Goal: Complete application form: Complete application form

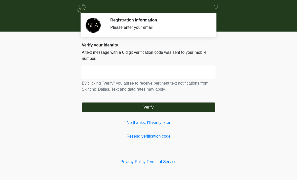
click at [153, 121] on link "No thanks, I'll verify later" at bounding box center [149, 122] width 134 height 6
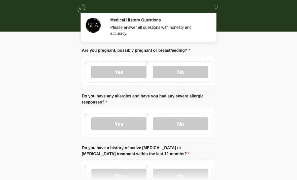
click at [181, 70] on label "No" at bounding box center [180, 72] width 55 height 13
click at [185, 122] on label "No" at bounding box center [180, 123] width 55 height 13
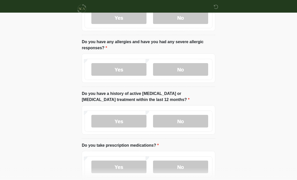
scroll to position [55, 0]
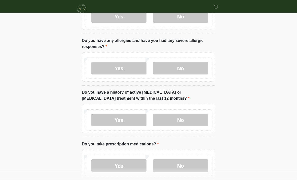
click at [181, 120] on label "No" at bounding box center [180, 119] width 55 height 13
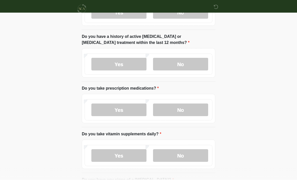
scroll to position [111, 0]
click at [126, 112] on label "Yes" at bounding box center [118, 109] width 55 height 13
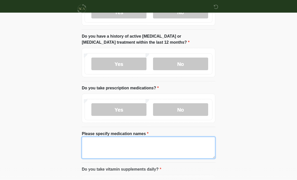
click at [110, 142] on textarea "Please specify medication names" at bounding box center [149, 148] width 134 height 22
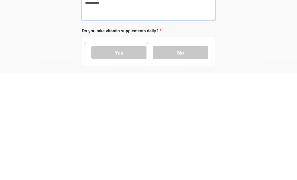
scroll to position [143, 0]
type textarea "*********"
click at [132, 152] on label "Yes" at bounding box center [118, 158] width 55 height 13
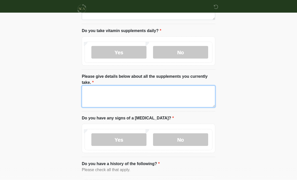
click at [109, 93] on textarea "Please give details below about all the supplements you currently take." at bounding box center [149, 96] width 134 height 22
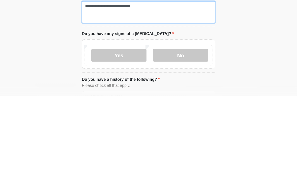
type textarea "**********"
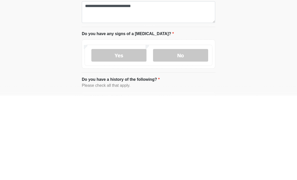
click at [186, 133] on label "No" at bounding box center [180, 139] width 55 height 13
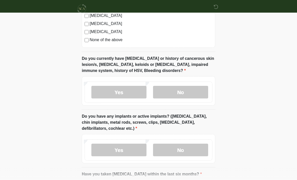
scroll to position [481, 0]
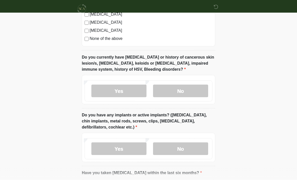
click at [183, 143] on label "No" at bounding box center [180, 148] width 55 height 13
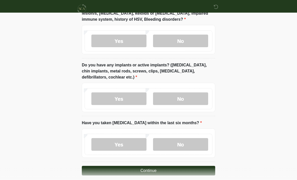
scroll to position [536, 0]
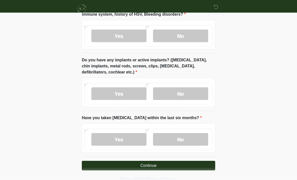
click at [181, 135] on label "No" at bounding box center [180, 139] width 55 height 13
click at [154, 164] on button "Continue" at bounding box center [149, 166] width 134 height 10
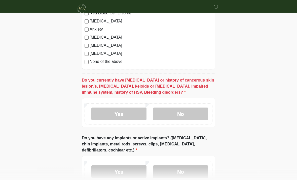
scroll to position [461, 0]
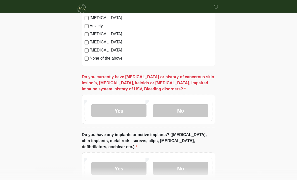
click at [179, 107] on label "No" at bounding box center [180, 110] width 55 height 13
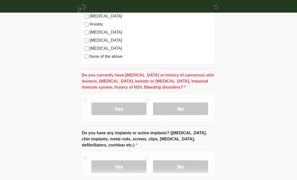
scroll to position [536, 0]
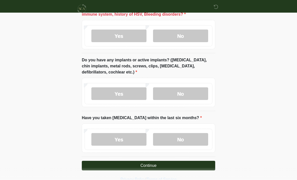
click at [160, 163] on button "Continue" at bounding box center [149, 166] width 134 height 10
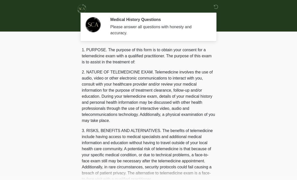
scroll to position [0, 0]
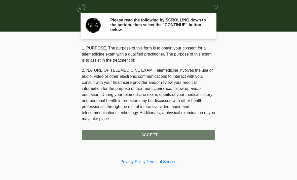
click at [157, 134] on div "1. PURPOSE. The purpose of this form is to obtain your consent for a telemedici…" at bounding box center [149, 92] width 134 height 95
click at [200, 126] on div "1. PURPOSE. The purpose of this form is to obtain your consent for a telemedici…" at bounding box center [149, 92] width 134 height 95
click at [194, 134] on div "1. PURPOSE. The purpose of this form is to obtain your consent for a telemedici…" at bounding box center [149, 92] width 134 height 95
click at [158, 134] on div "1. PURPOSE. The purpose of this form is to obtain your consent for a telemedici…" at bounding box center [149, 92] width 134 height 95
click at [155, 138] on div "1. PURPOSE. The purpose of this form is to obtain your consent for a telemedici…" at bounding box center [149, 92] width 134 height 95
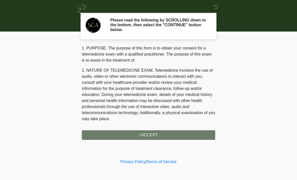
click at [163, 133] on div "1. PURPOSE. The purpose of this form is to obtain your consent for a telemedici…" at bounding box center [149, 92] width 134 height 95
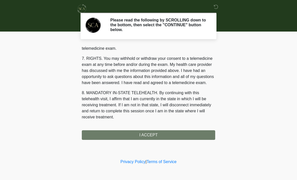
click at [150, 136] on div "1. PURPOSE. The purpose of this form is to obtain your consent for a telemedici…" at bounding box center [149, 92] width 134 height 95
click at [156, 135] on button "I ACCEPT" at bounding box center [149, 135] width 134 height 10
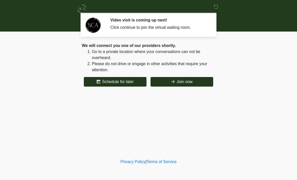
click at [180, 84] on button "Join now" at bounding box center [182, 82] width 63 height 10
